Goal: Find contact information: Find contact information

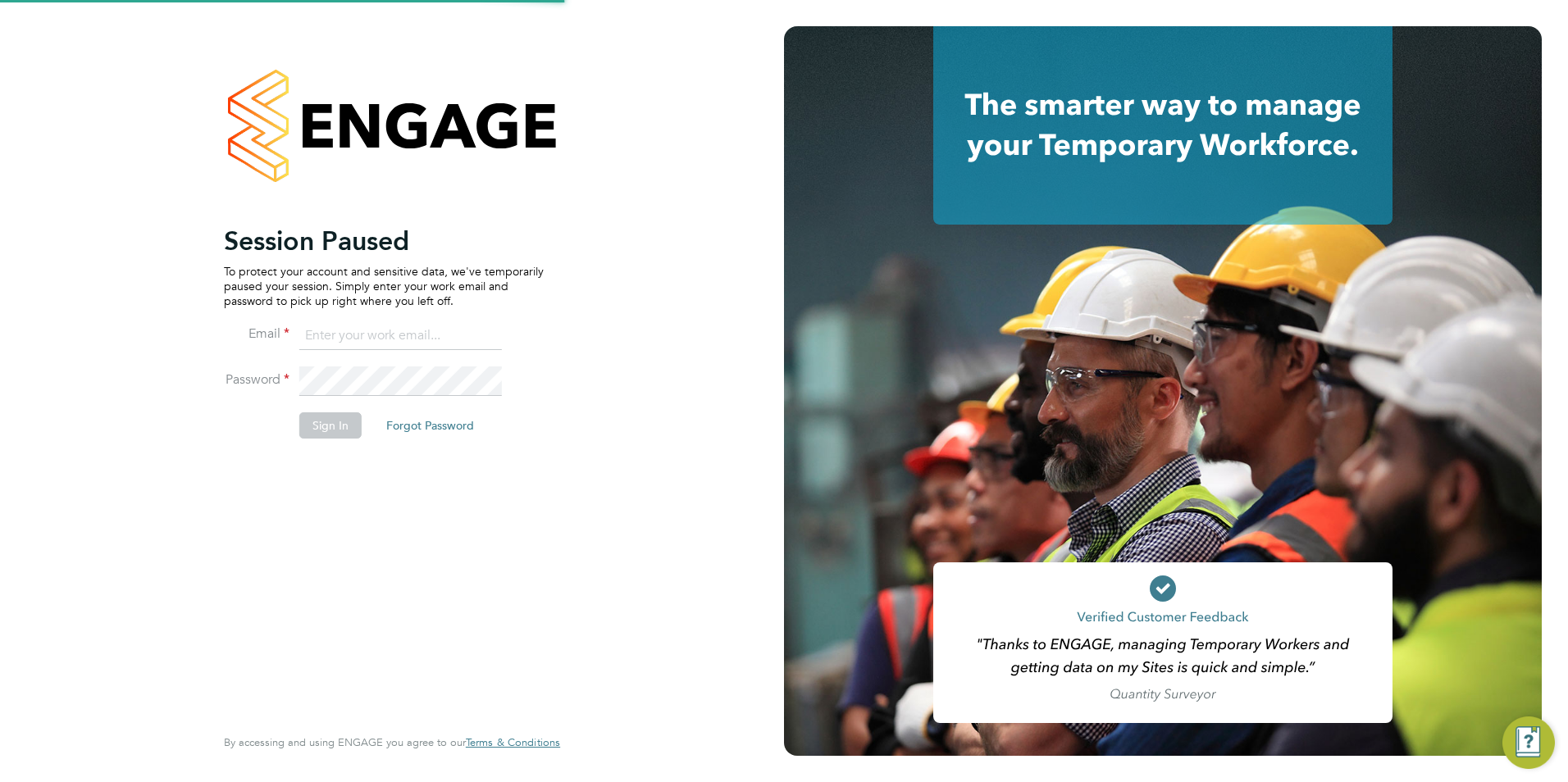
type input "Nicola.lawrence@tfrecruitment.co.uk"
drag, startPoint x: 338, startPoint y: 444, endPoint x: 348, endPoint y: 434, distance: 14.1
click at [343, 444] on li "Sign In Forgot Password" at bounding box center [383, 433] width 320 height 43
click at [349, 432] on button "Sign In" at bounding box center [330, 425] width 62 height 26
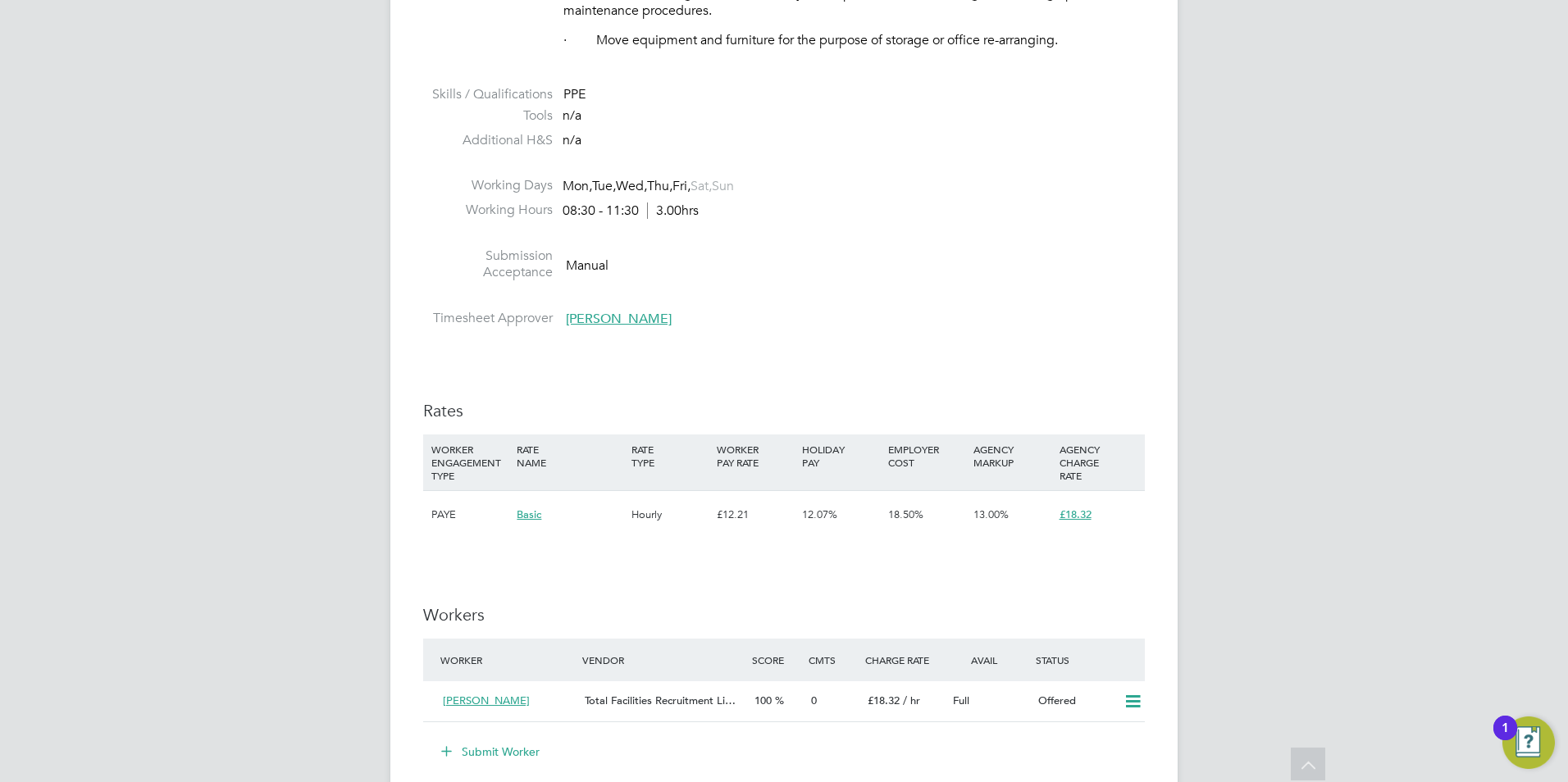
scroll to position [1147, 0]
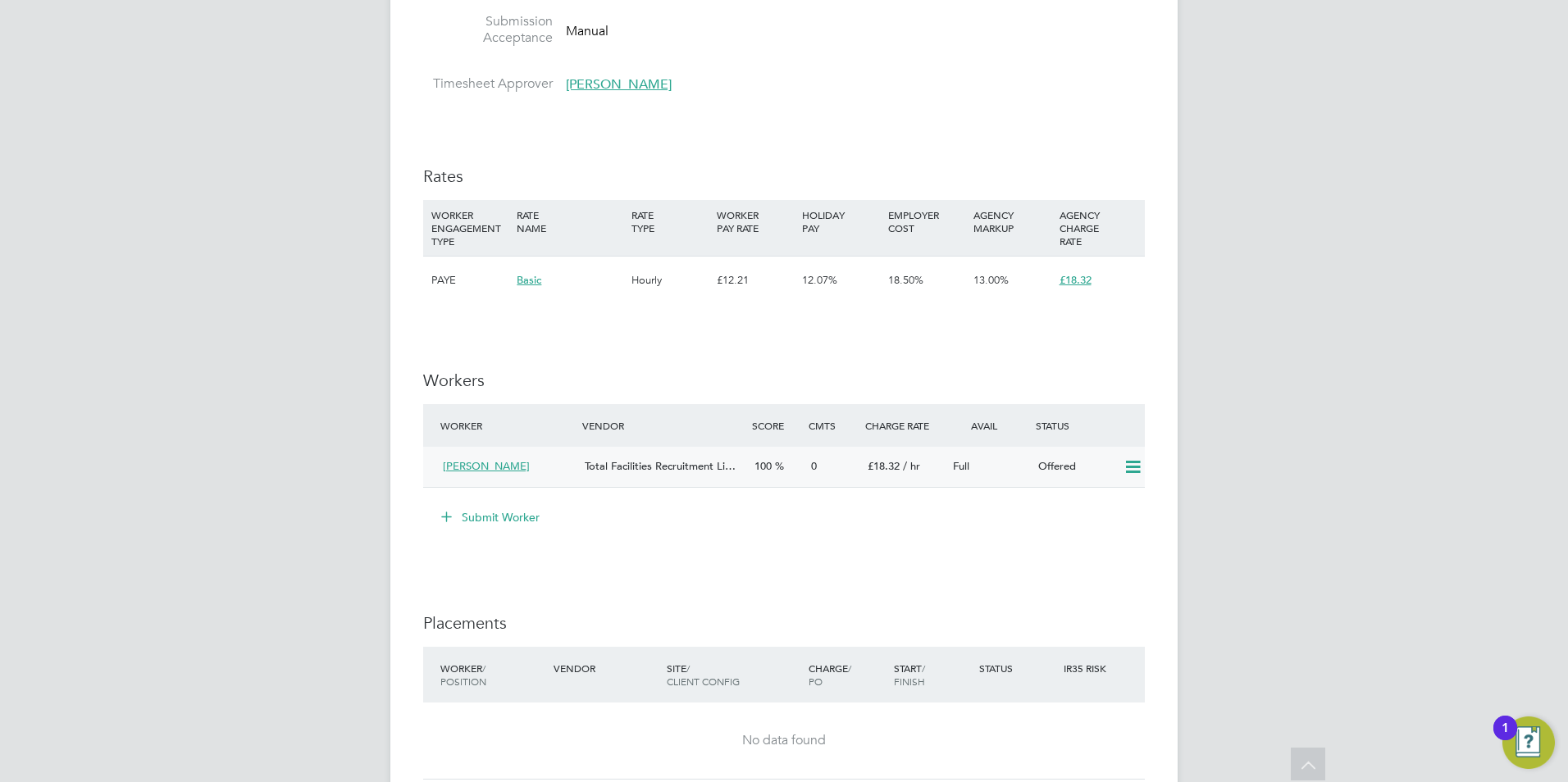
click at [1133, 465] on icon at bounding box center [1133, 467] width 21 height 13
drag, startPoint x: 1098, startPoint y: 499, endPoint x: 1084, endPoint y: 496, distance: 14.3
click at [1098, 500] on li "Confirm" at bounding box center [1108, 502] width 62 height 23
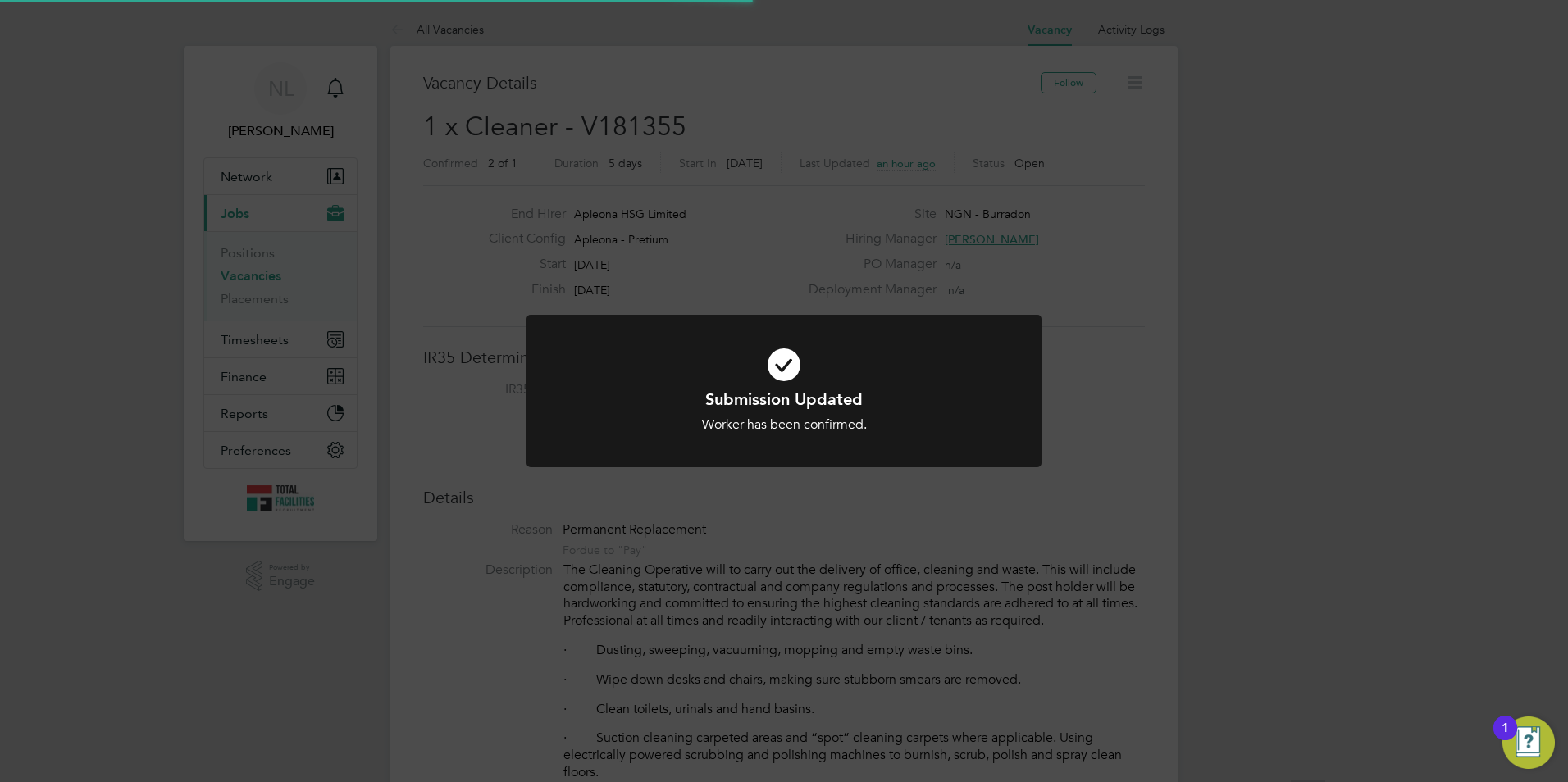
scroll to position [48, 115]
drag, startPoint x: 794, startPoint y: 559, endPoint x: 808, endPoint y: 541, distance: 22.8
click at [799, 556] on div "Submission Updated Worker has been confirmed. Cancel Okay" at bounding box center [784, 391] width 1568 height 782
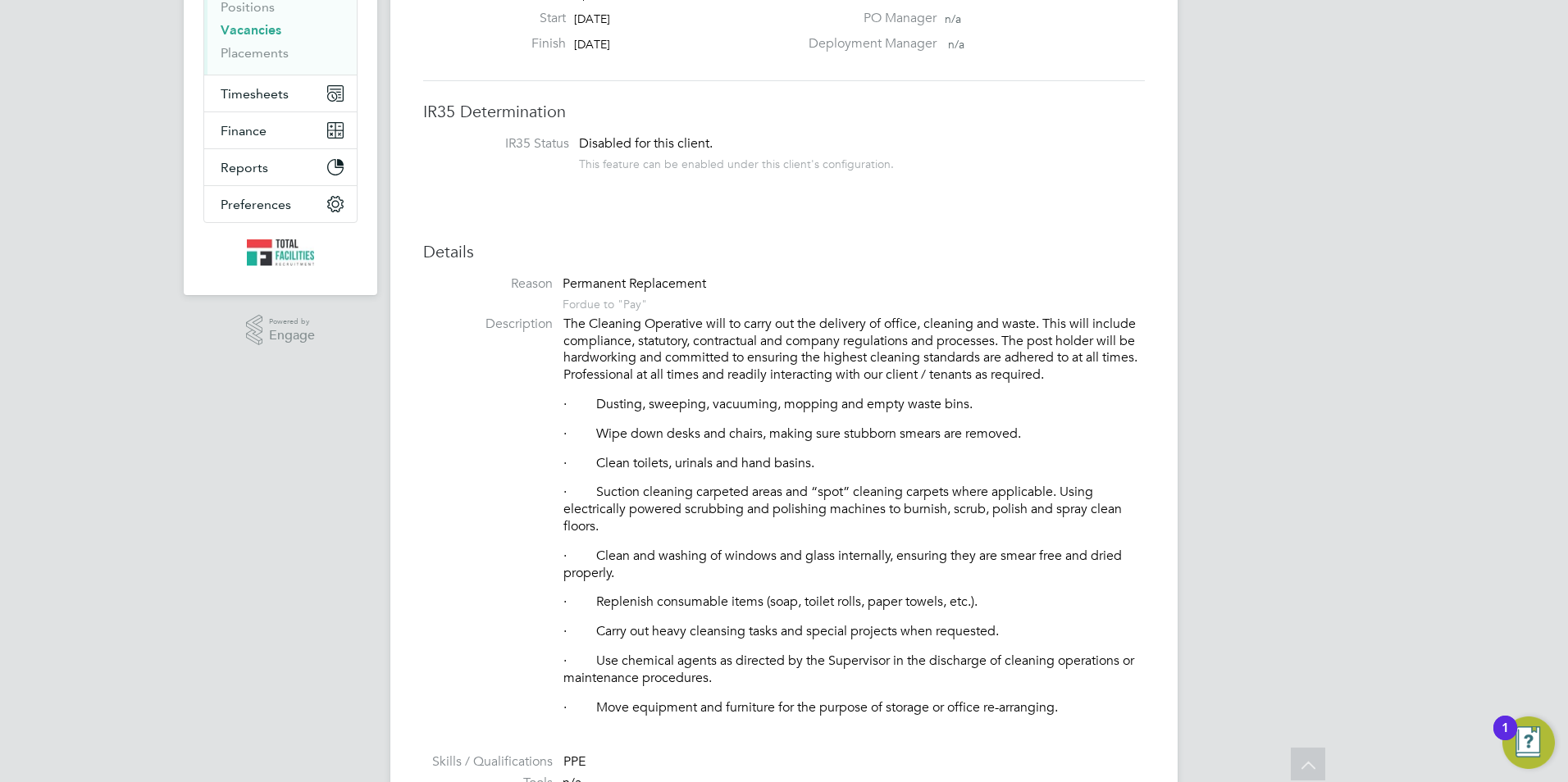
scroll to position [0, 0]
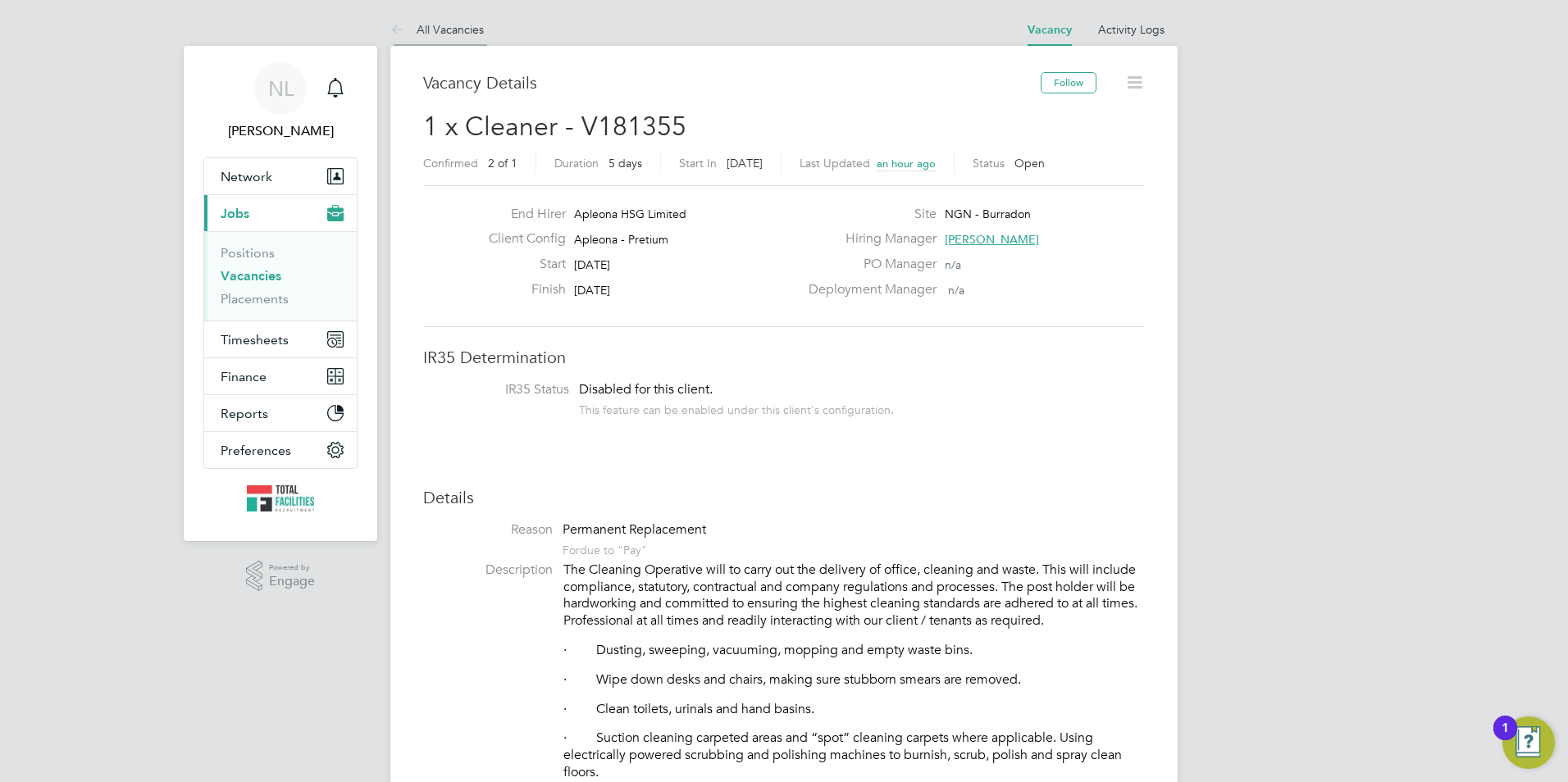
click at [420, 43] on li "All Vacancies" at bounding box center [437, 29] width 93 height 33
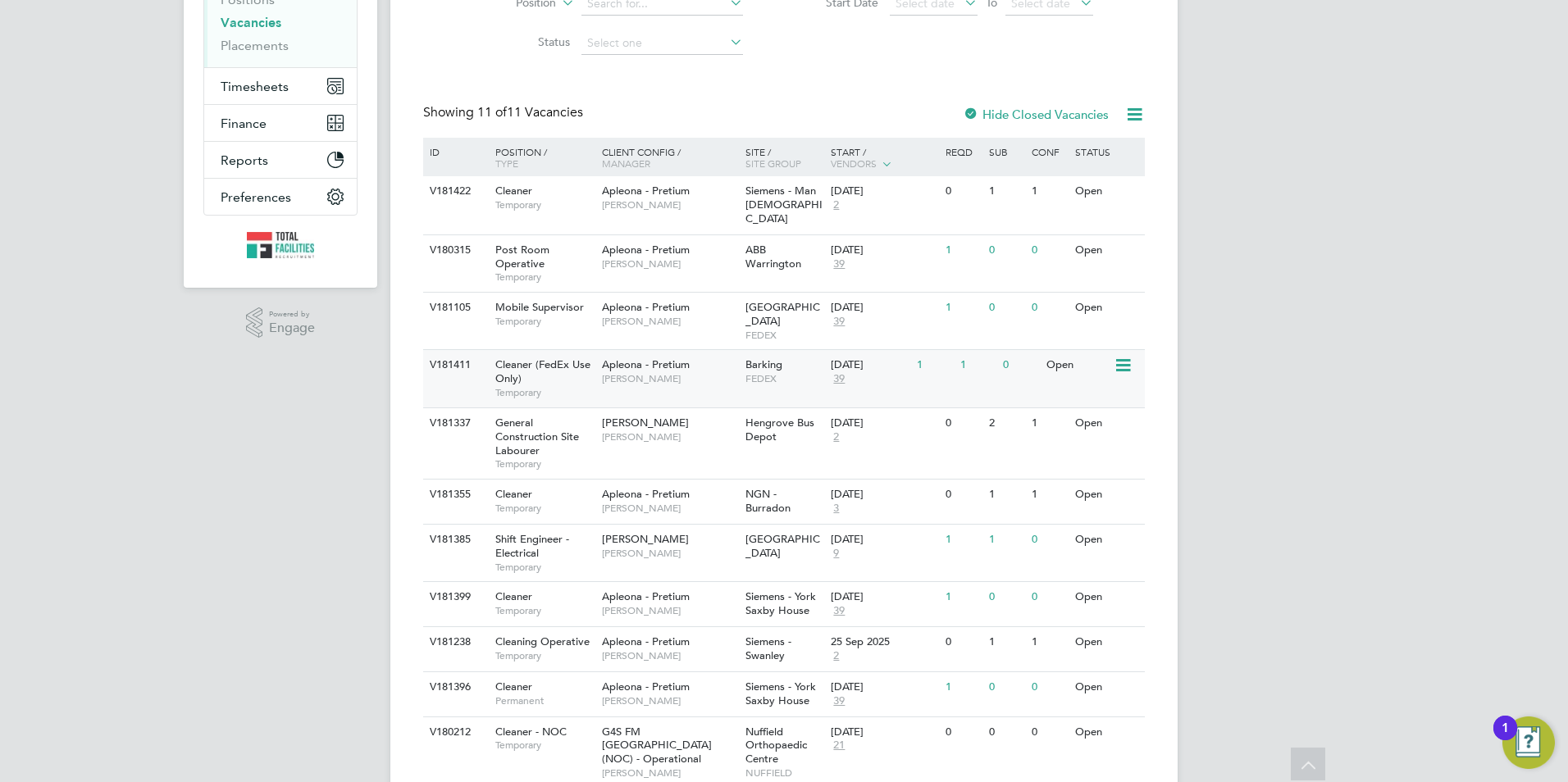
scroll to position [305, 0]
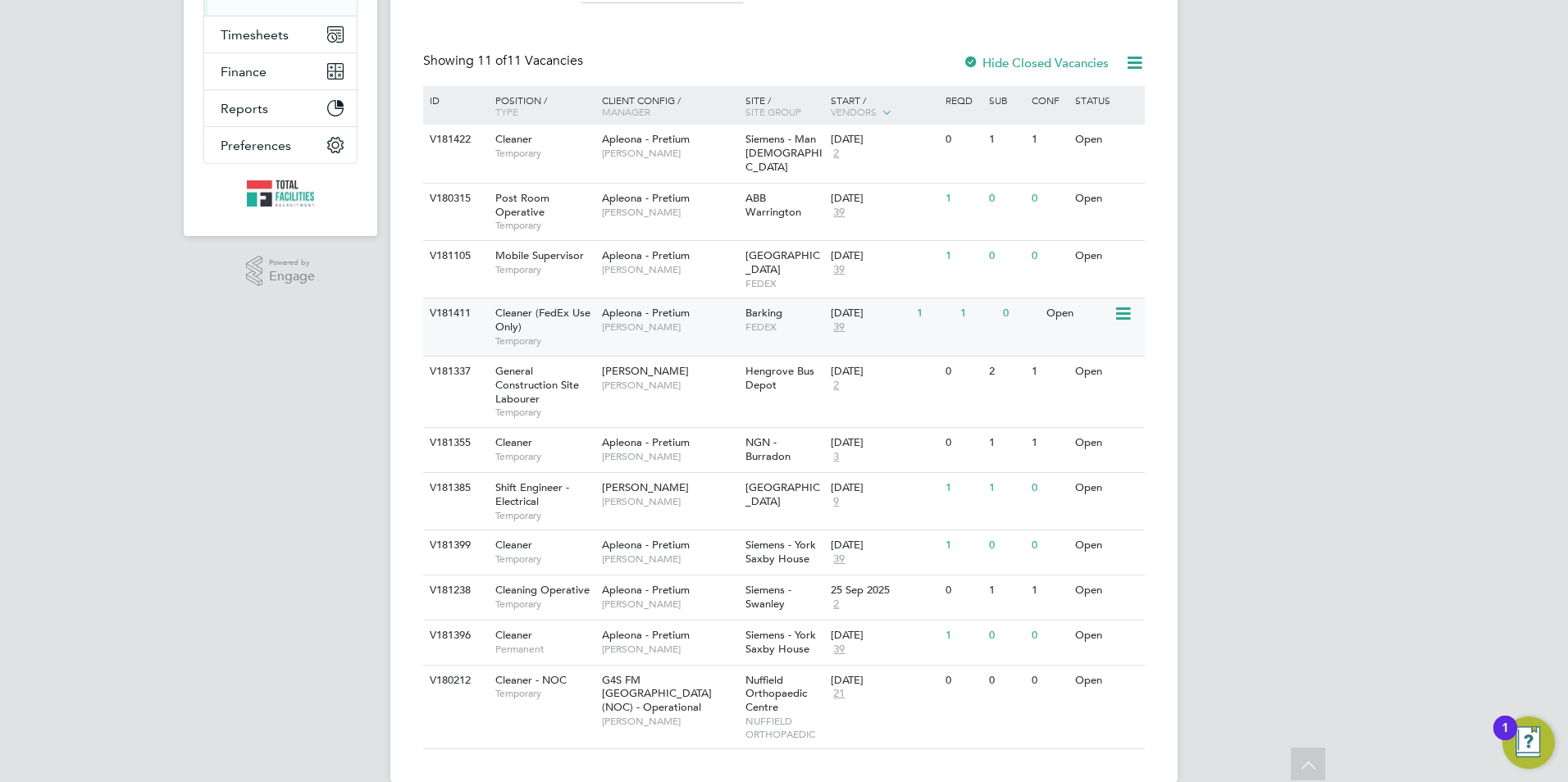
click at [850, 307] on div "30 Sep 2025" at bounding box center [870, 313] width 78 height 14
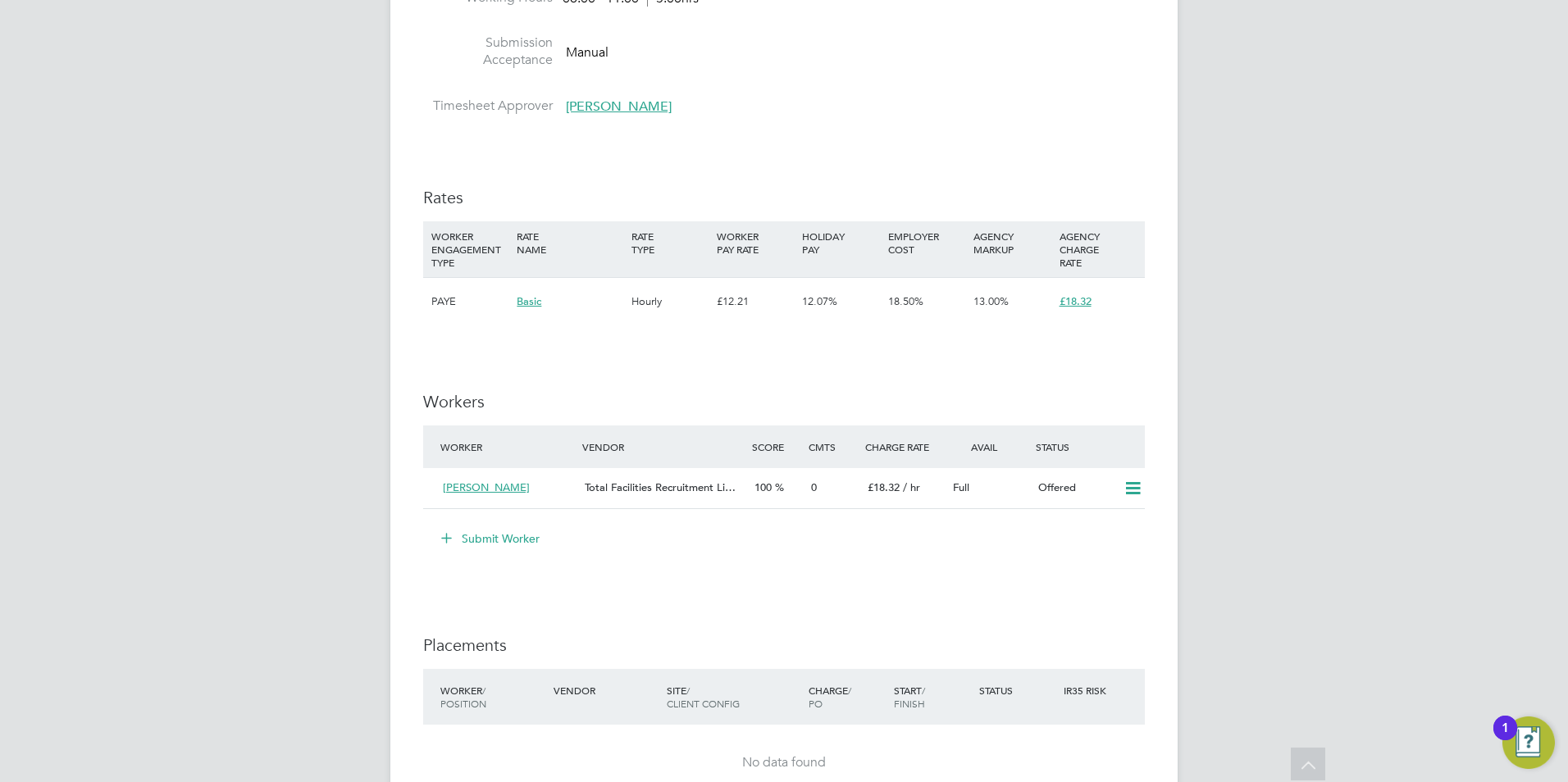
drag, startPoint x: 1136, startPoint y: 493, endPoint x: 1129, endPoint y: 508, distance: 16.6
click at [1135, 493] on icon at bounding box center [1133, 488] width 21 height 13
click at [1109, 521] on li "Confirm" at bounding box center [1108, 524] width 62 height 23
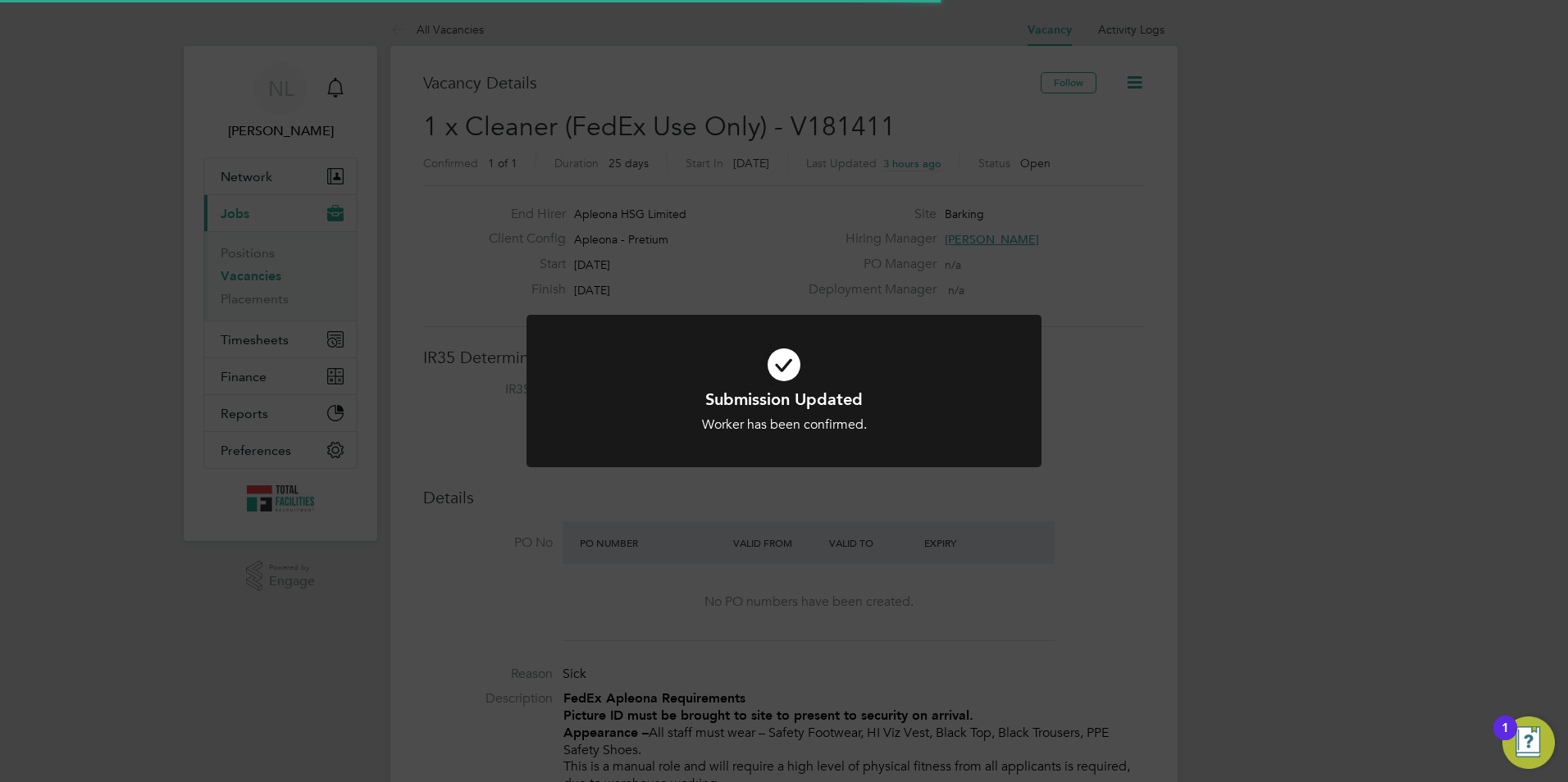
scroll to position [48, 143]
drag, startPoint x: 816, startPoint y: 277, endPoint x: 795, endPoint y: 254, distance: 31.1
click at [817, 276] on div "Submission Updated Worker has been confirmed. Cancel Okay" at bounding box center [784, 391] width 1568 height 782
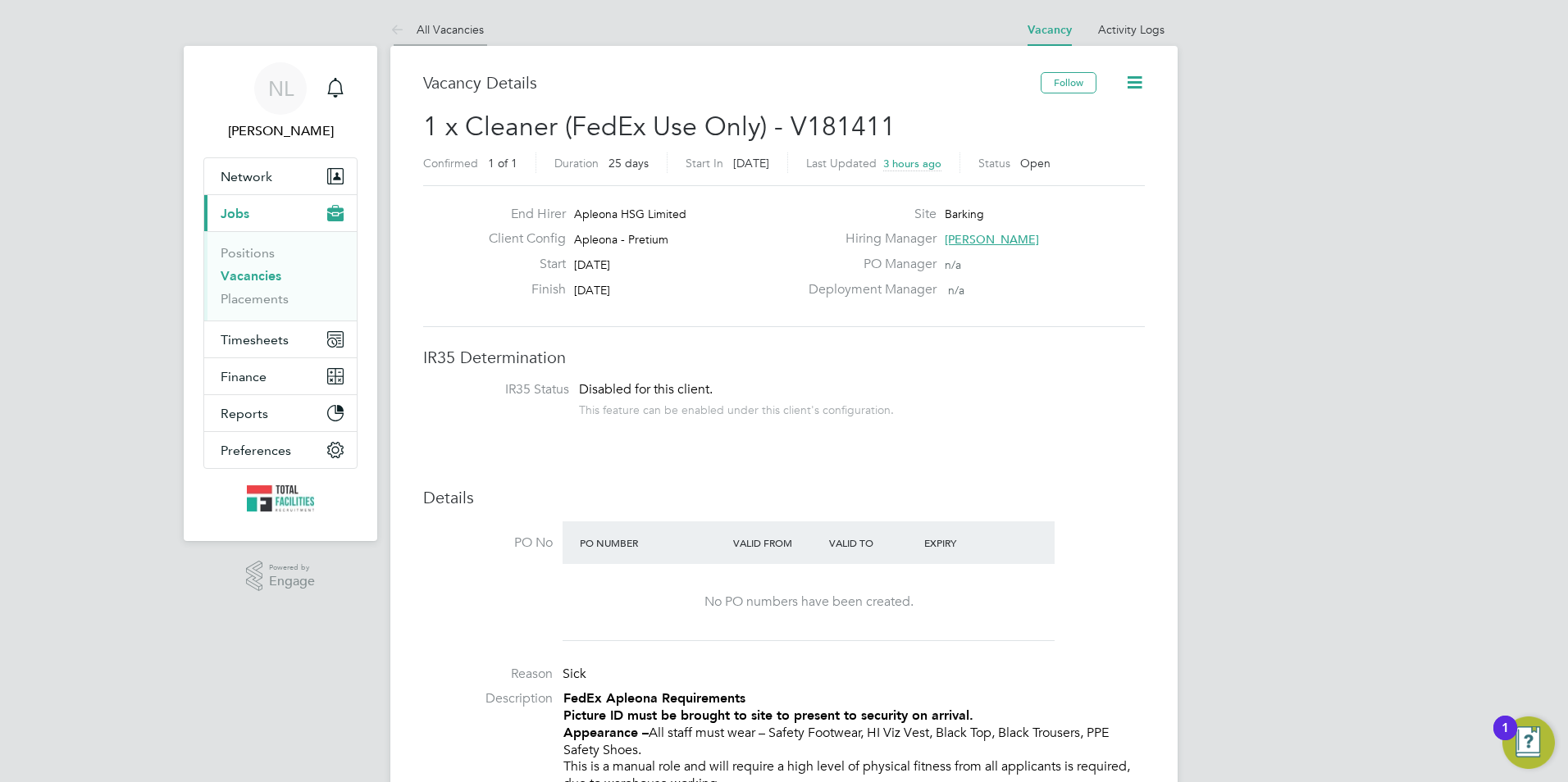
click at [444, 36] on li "All Vacancies" at bounding box center [437, 29] width 93 height 33
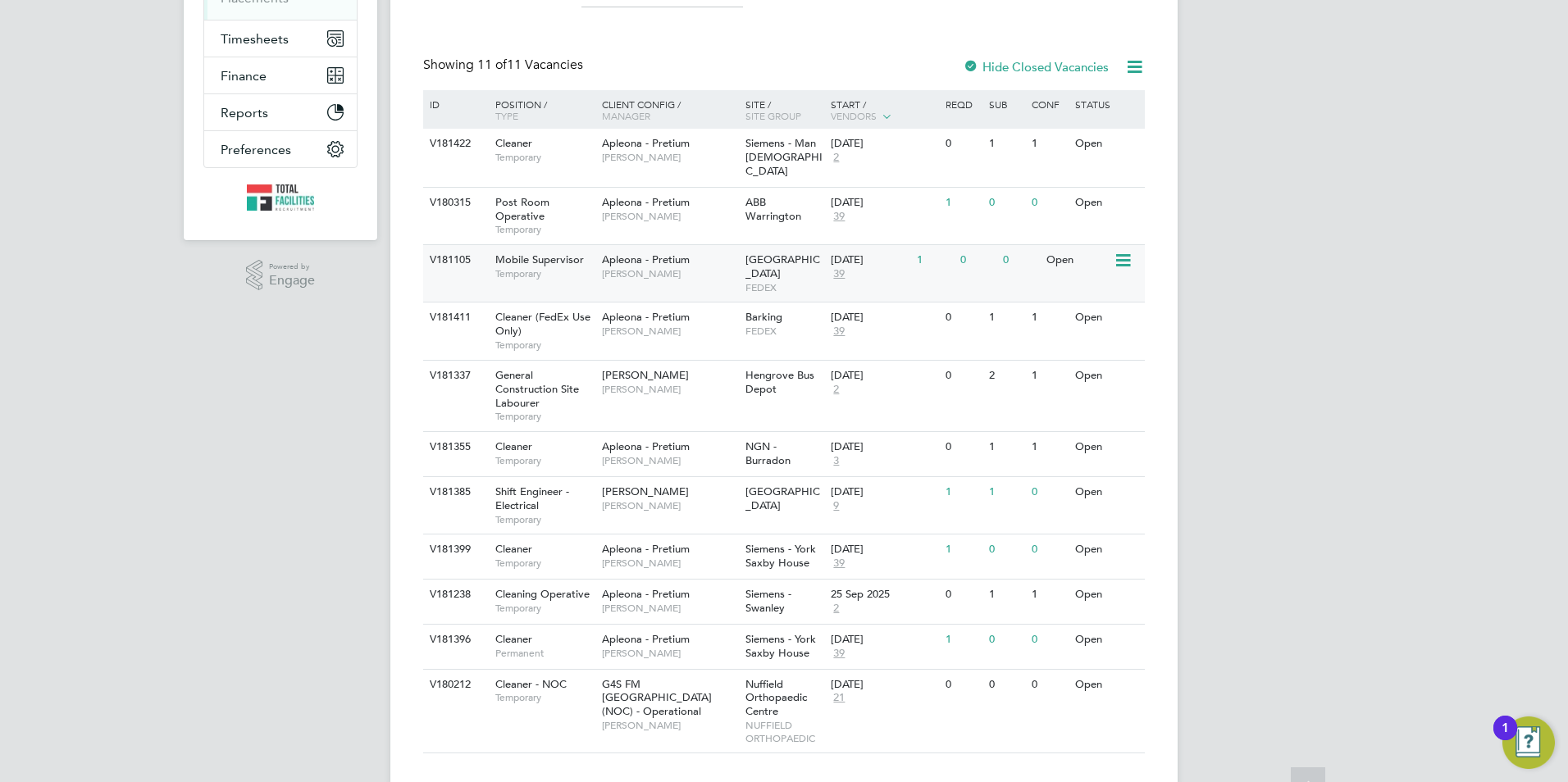
scroll to position [305, 0]
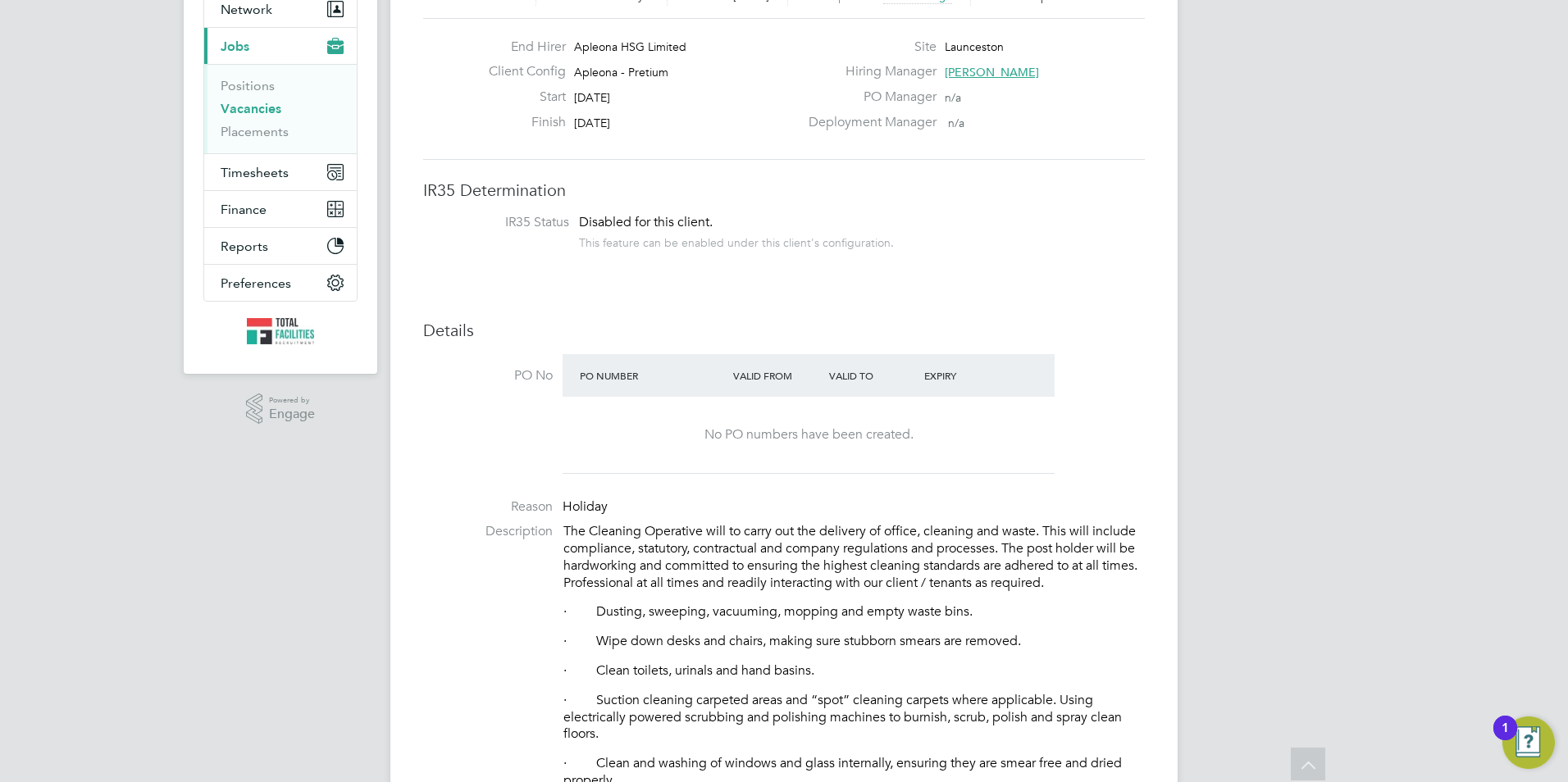
scroll to position [164, 0]
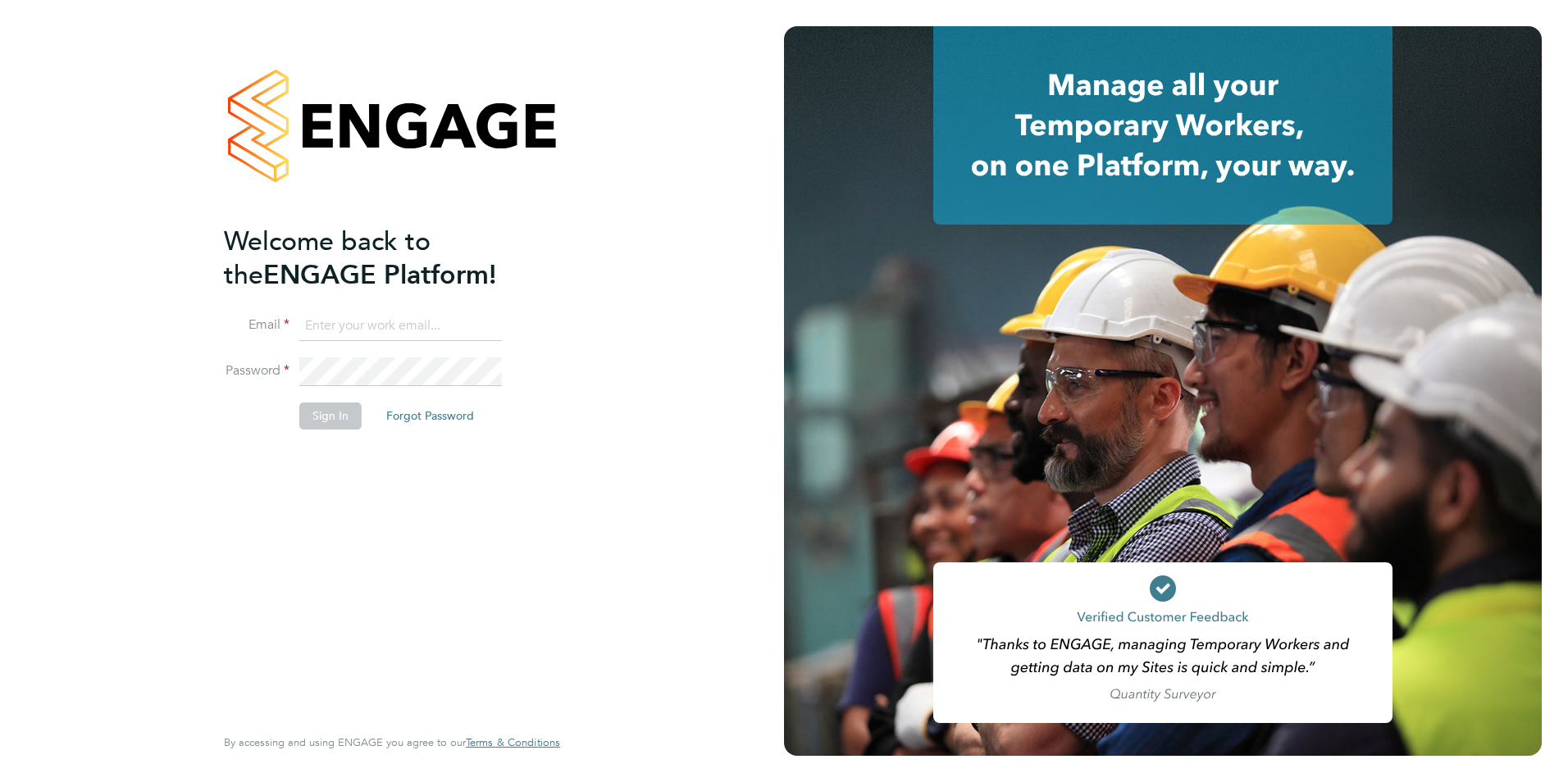
type input "[PERSON_NAME][EMAIL_ADDRESS][PERSON_NAME][DOMAIN_NAME]"
click at [309, 415] on button "Sign In" at bounding box center [330, 416] width 62 height 26
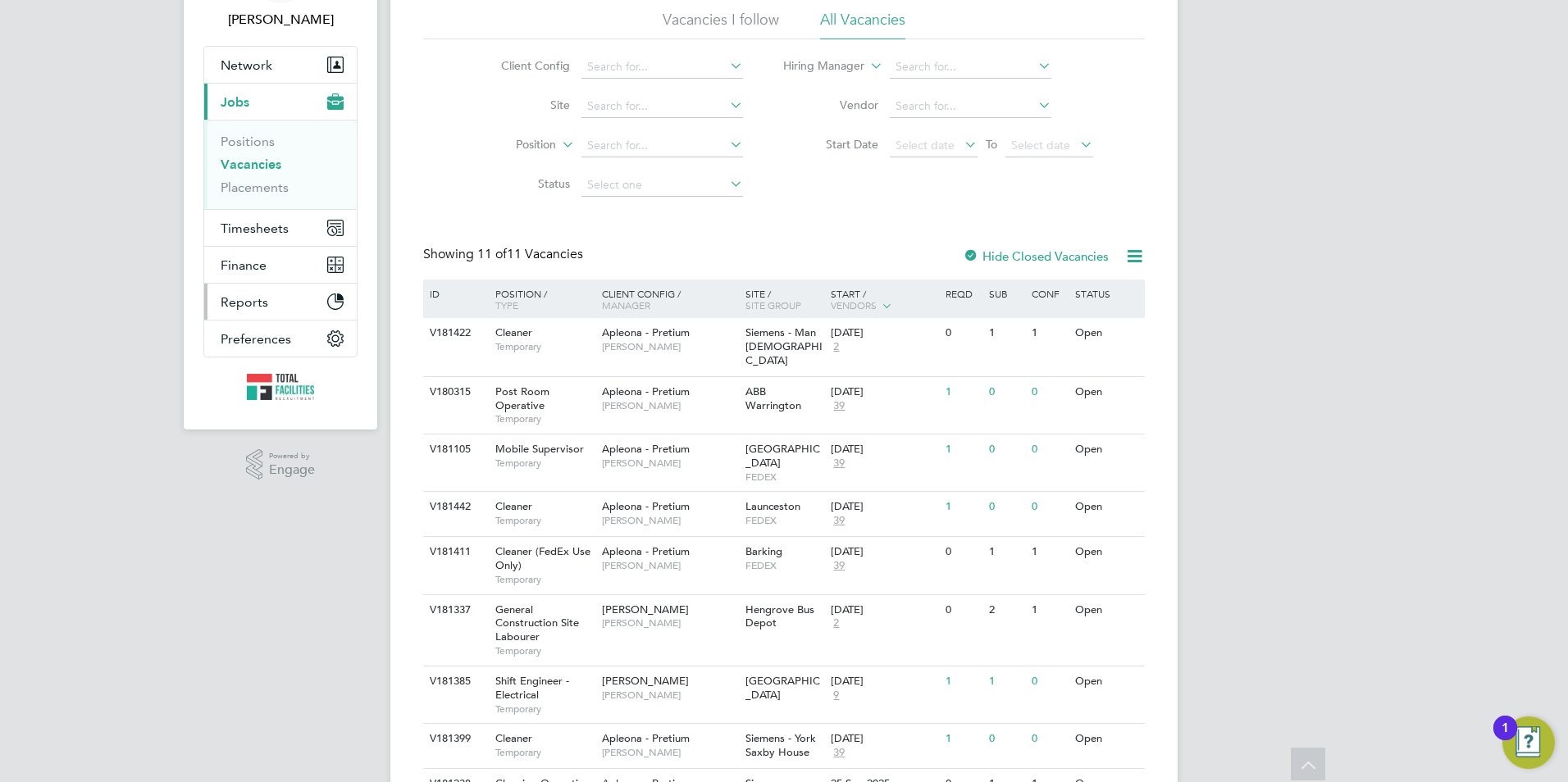
scroll to position [82, 0]
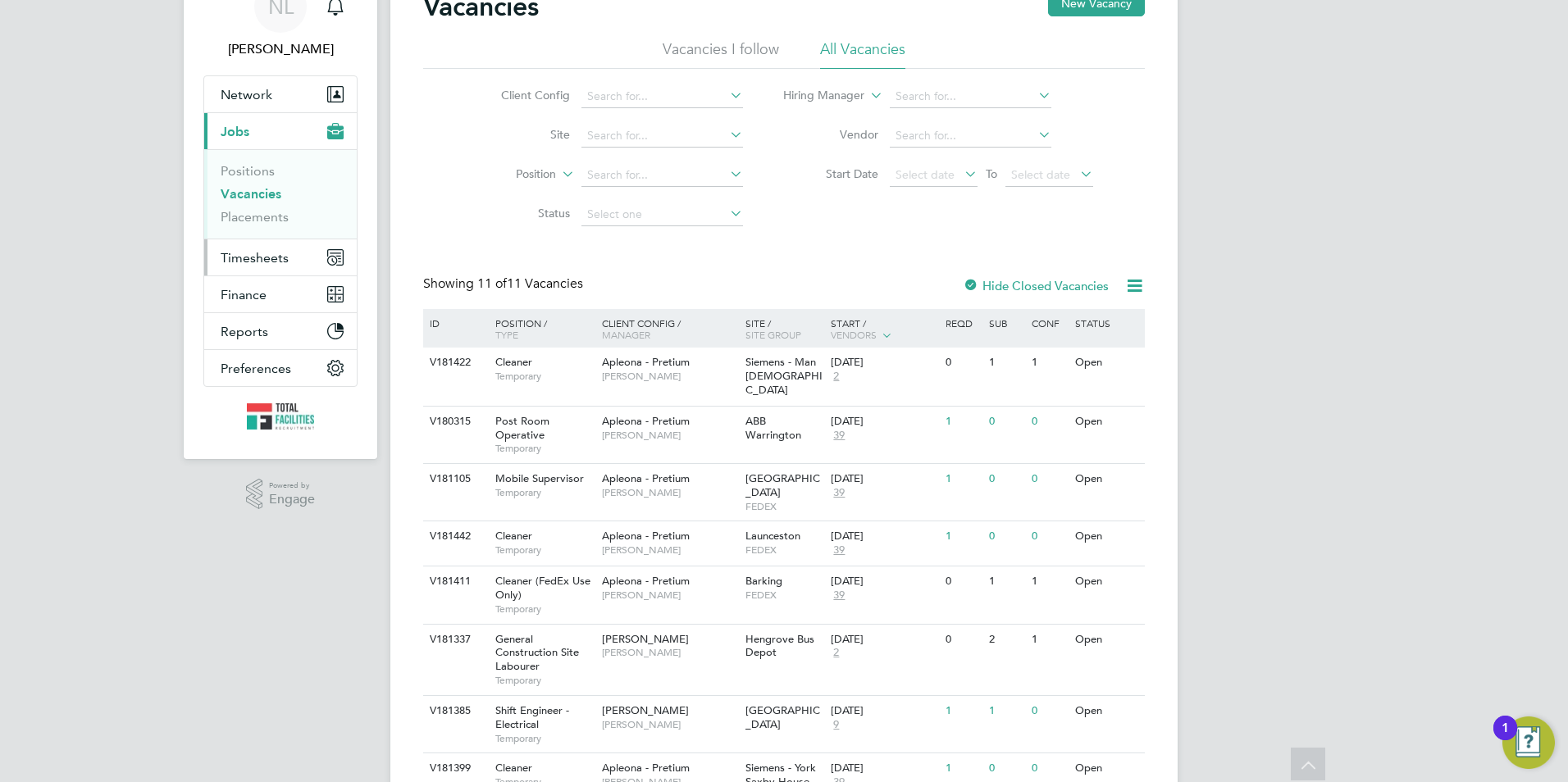
click at [245, 262] on span "Timesheets" at bounding box center [254, 257] width 68 height 16
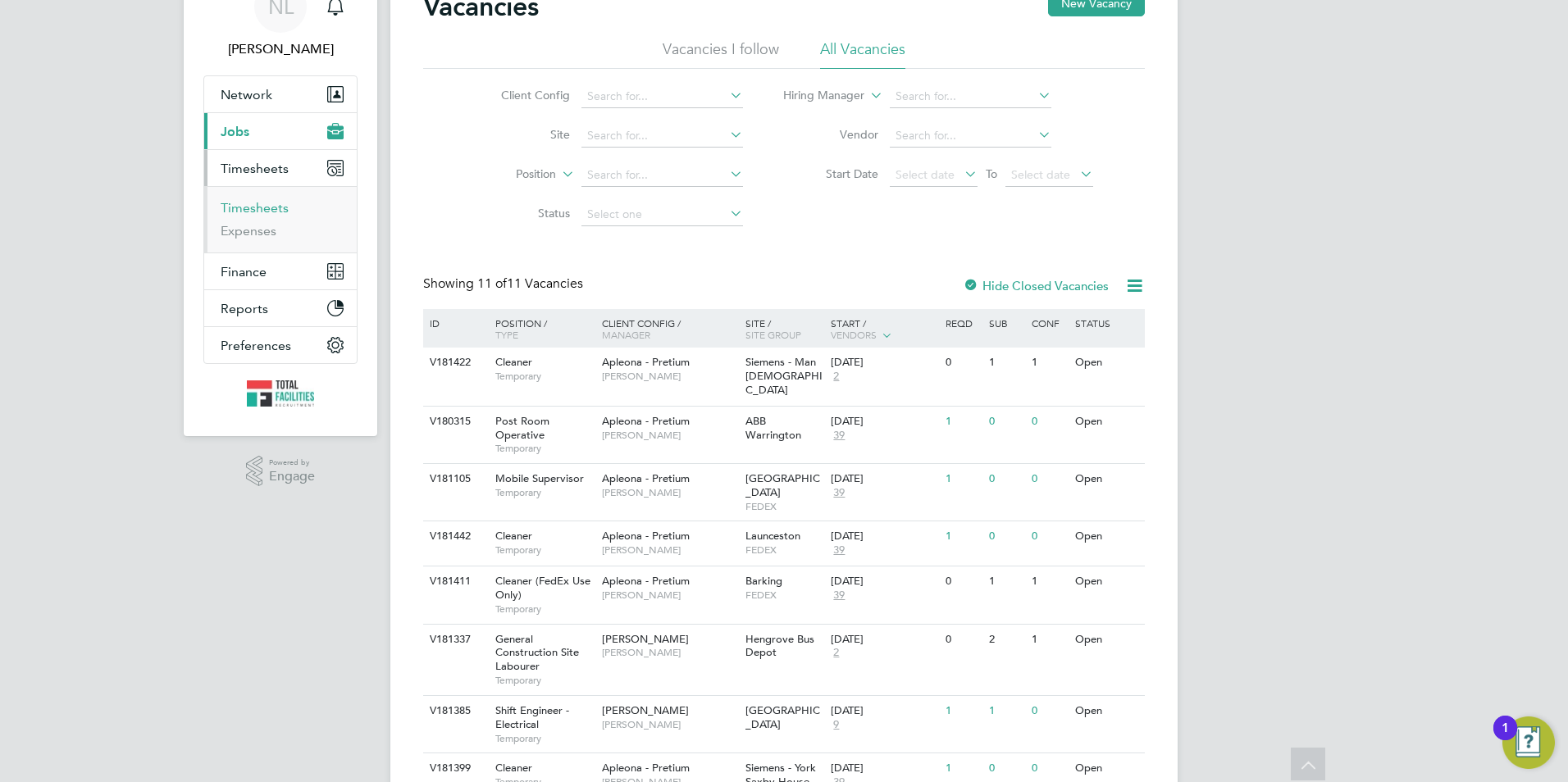
click at [275, 206] on link "Timesheets" at bounding box center [254, 208] width 68 height 16
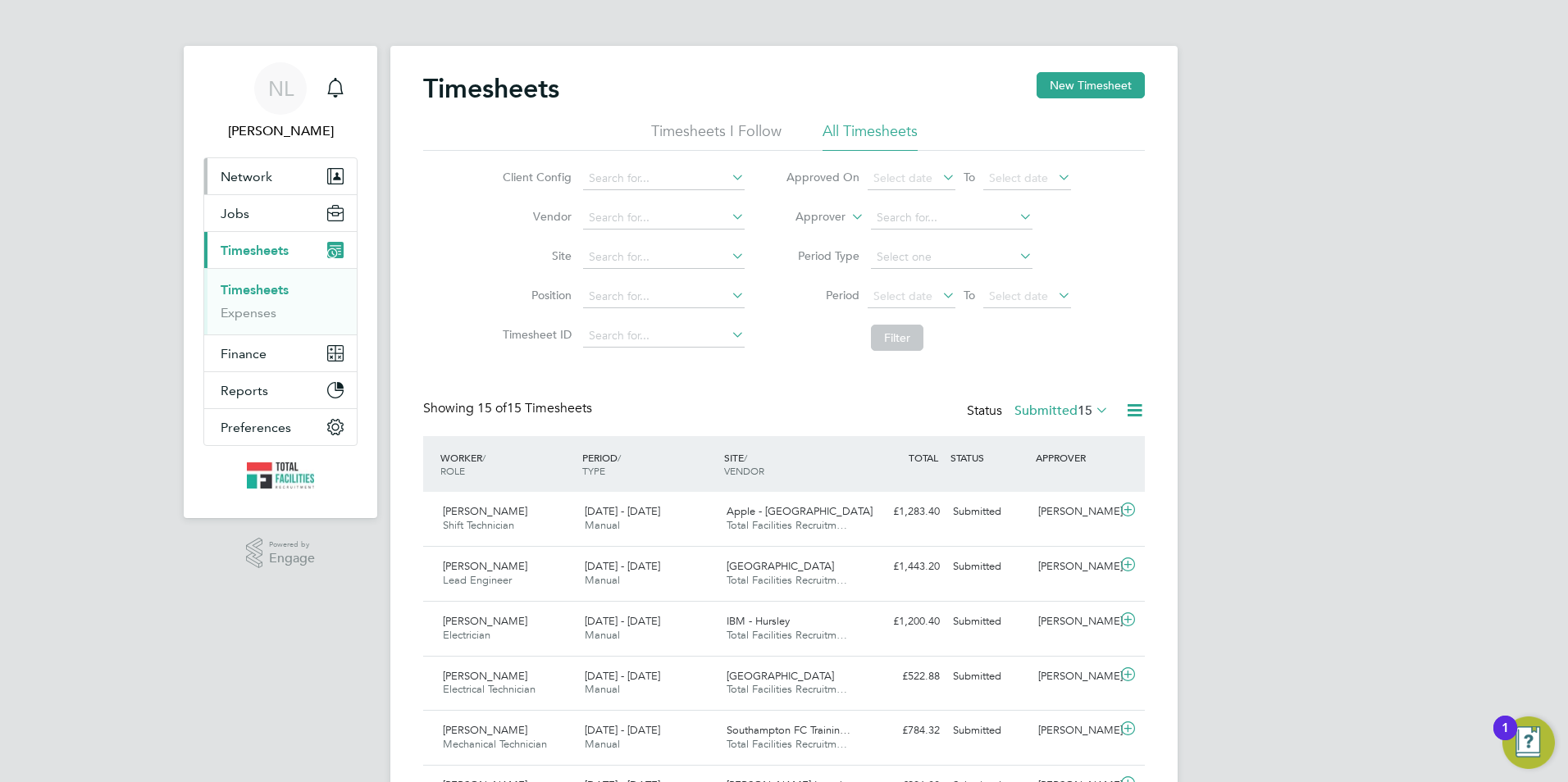
click at [268, 180] on span "Network" at bounding box center [246, 176] width 51 height 16
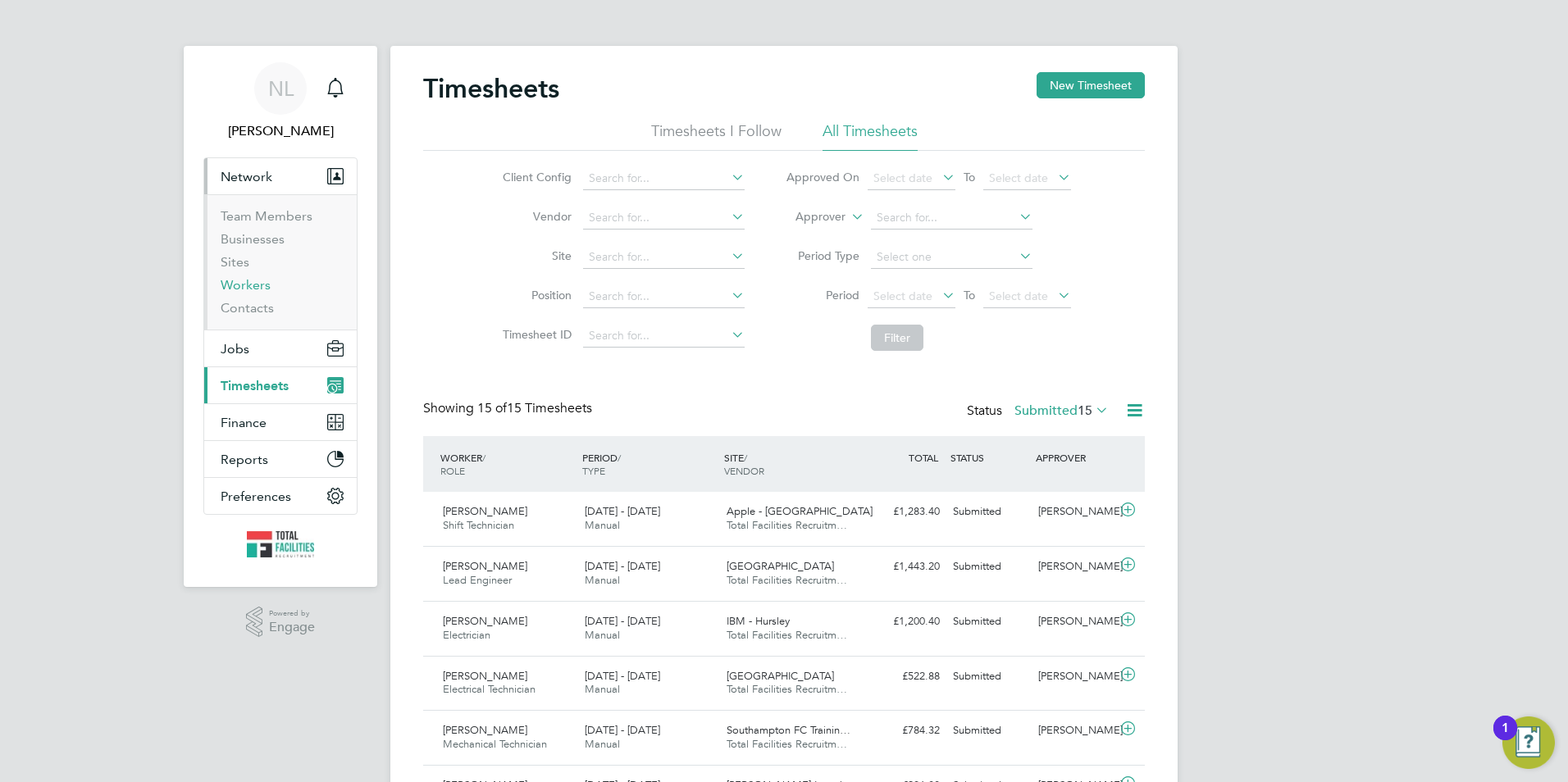
click at [259, 278] on link "Workers" at bounding box center [246, 284] width 50 height 16
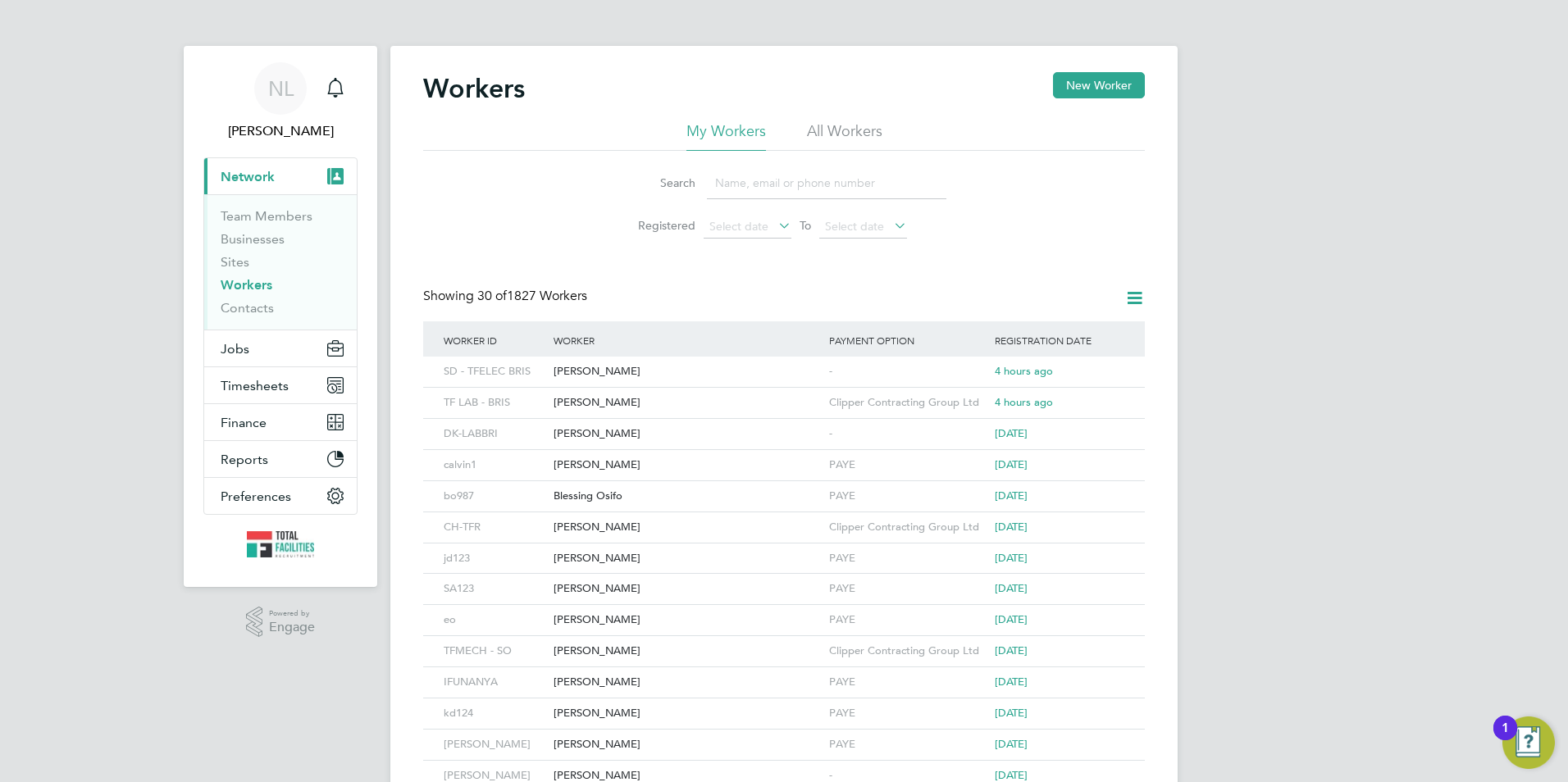
click at [818, 185] on input at bounding box center [826, 183] width 240 height 32
click at [620, 490] on div "Blessing Osifo" at bounding box center [687, 496] width 276 height 31
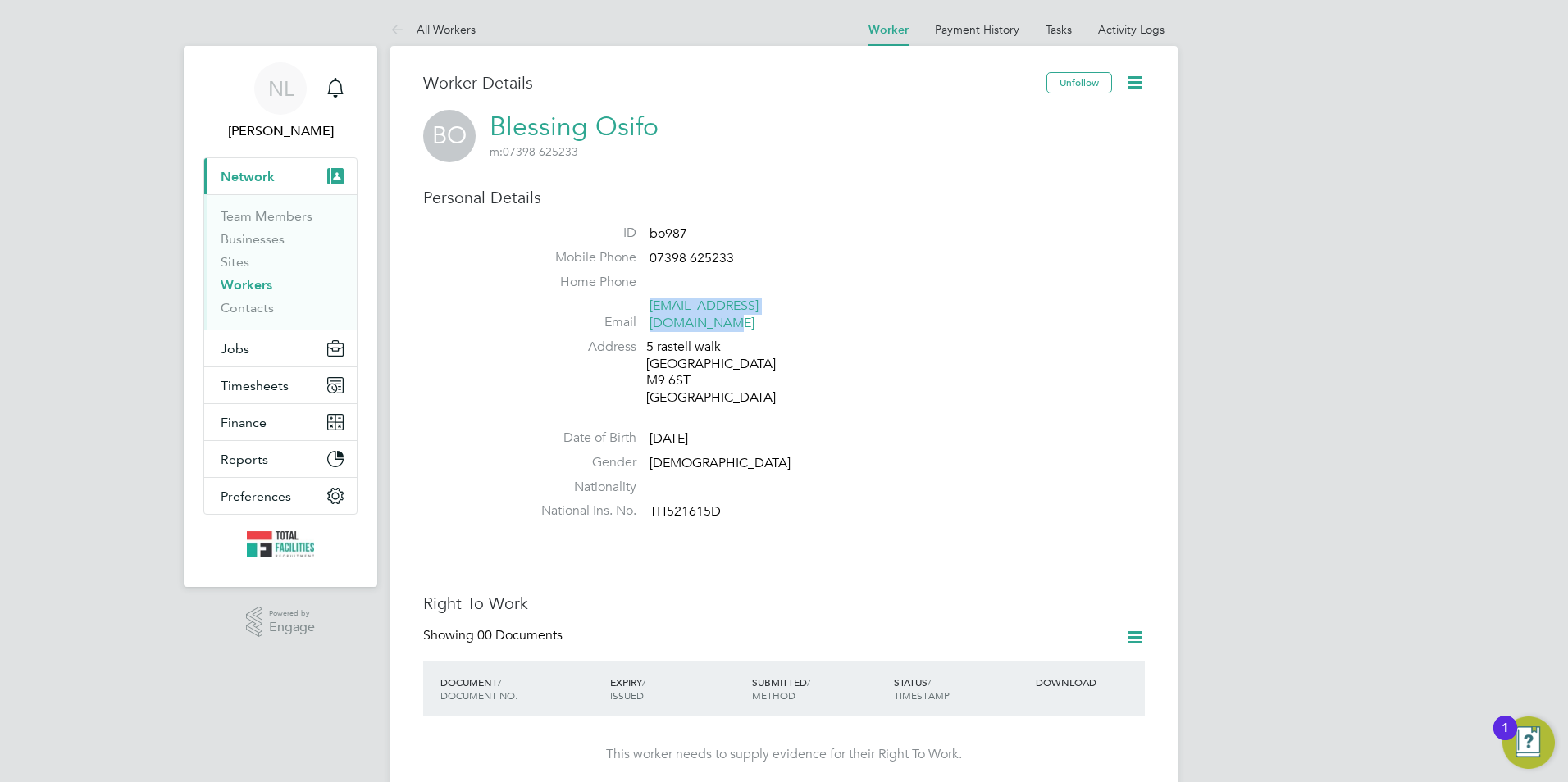
drag, startPoint x: 829, startPoint y: 309, endPoint x: 653, endPoint y: 307, distance: 176.0
click at [653, 307] on li "Email [EMAIL_ADDRESS][DOMAIN_NAME]" at bounding box center [832, 317] width 623 height 40
click at [695, 504] on span "TH521615D" at bounding box center [685, 513] width 72 height 17
copy span "TH521615D"
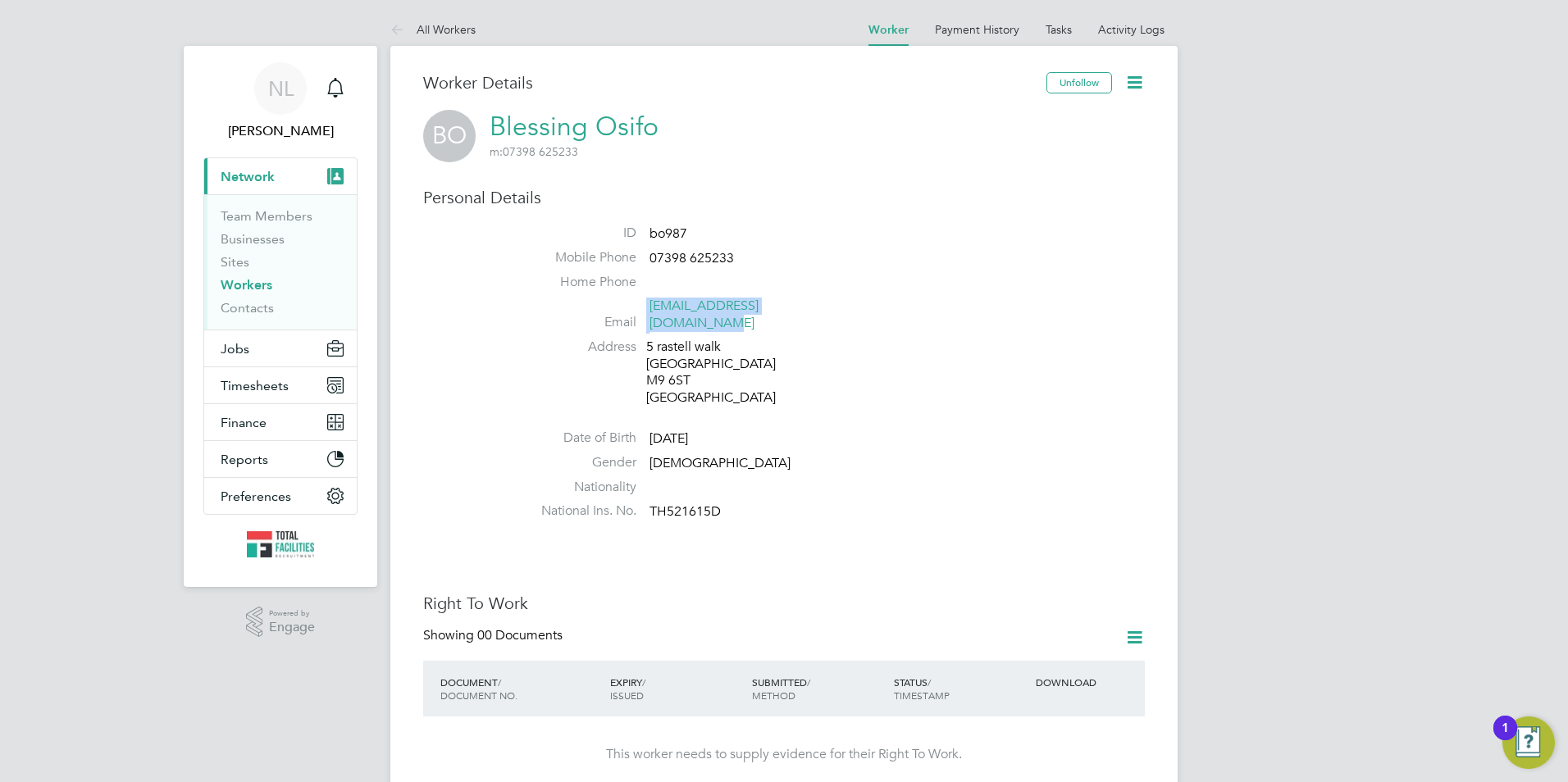
drag, startPoint x: 904, startPoint y: 286, endPoint x: 865, endPoint y: 312, distance: 46.9
click at [865, 312] on ul "ID bo987 Mobile Phone [PHONE_NUMBER] Home Phone Email [EMAIL_ADDRESS][DOMAIN_NA…" at bounding box center [832, 376] width 623 height 303
copy li "[EMAIL_ADDRESS][DOMAIN_NAME]"
drag, startPoint x: 649, startPoint y: 255, endPoint x: 781, endPoint y: 259, distance: 132.1
click at [781, 259] on li "Mobile Phone [PHONE_NUMBER]" at bounding box center [832, 261] width 623 height 24
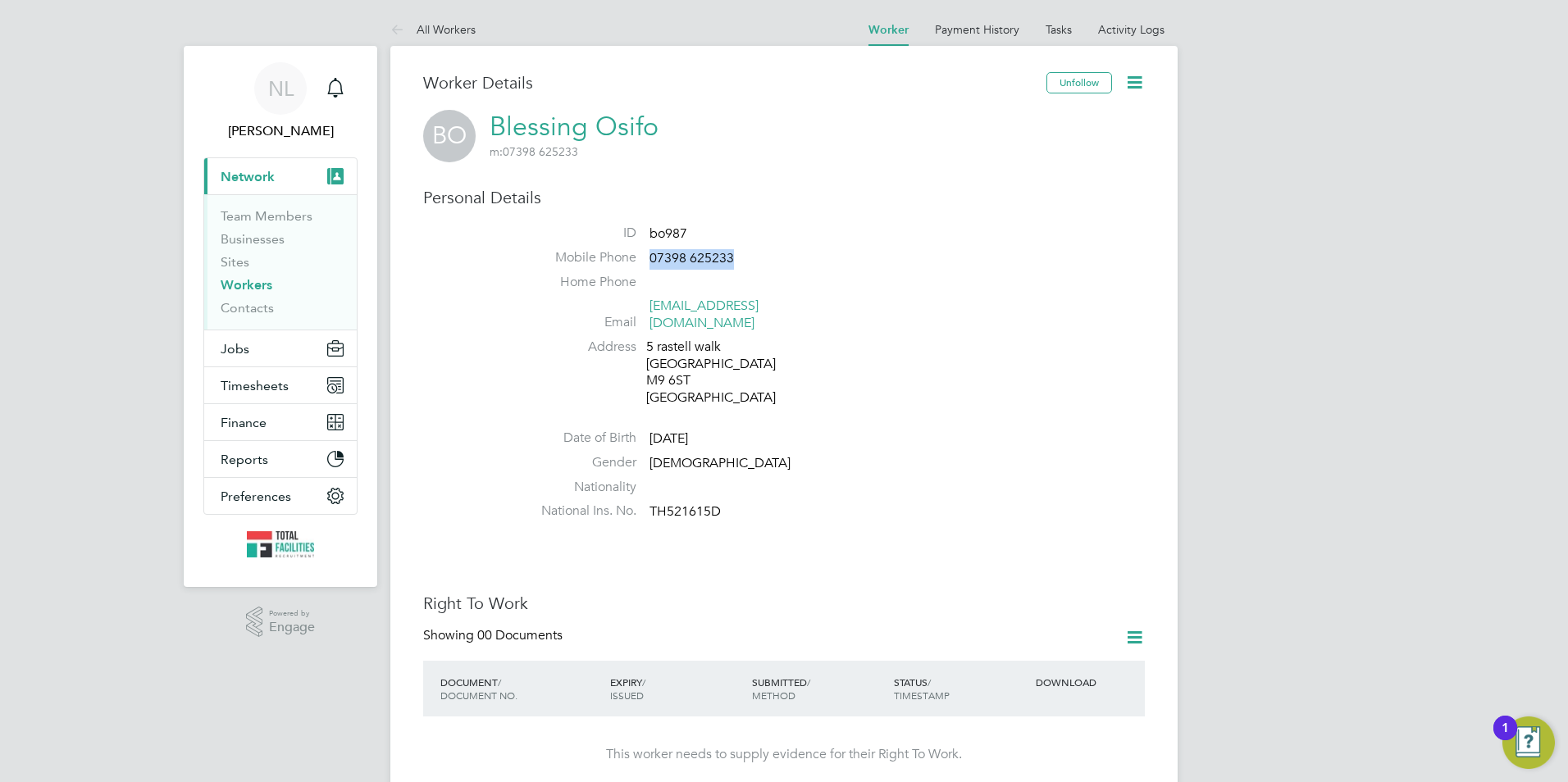
copy span "07398 625233"
drag, startPoint x: 695, startPoint y: 355, endPoint x: 625, endPoint y: 343, distance: 71.0
click at [625, 343] on li "Address [STREET_ADDRESS]" at bounding box center [832, 374] width 623 height 72
drag, startPoint x: 625, startPoint y: 343, endPoint x: 667, endPoint y: 346, distance: 42.1
click at [696, 348] on div "[STREET_ADDRESS]" at bounding box center [723, 372] width 156 height 68
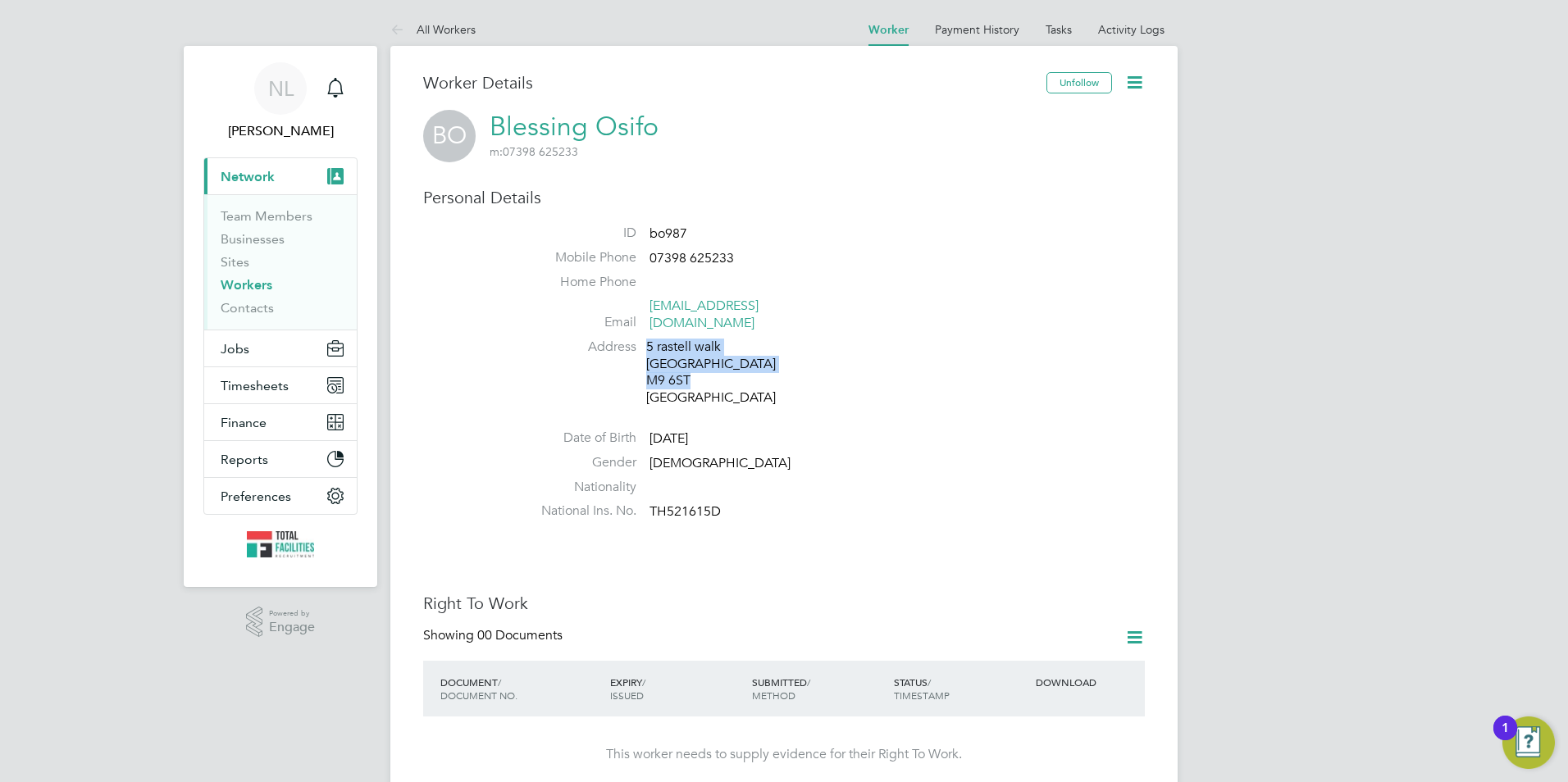
copy div "5 rastell walk Manchester M9 6ST"
